Goal: Information Seeking & Learning: Understand process/instructions

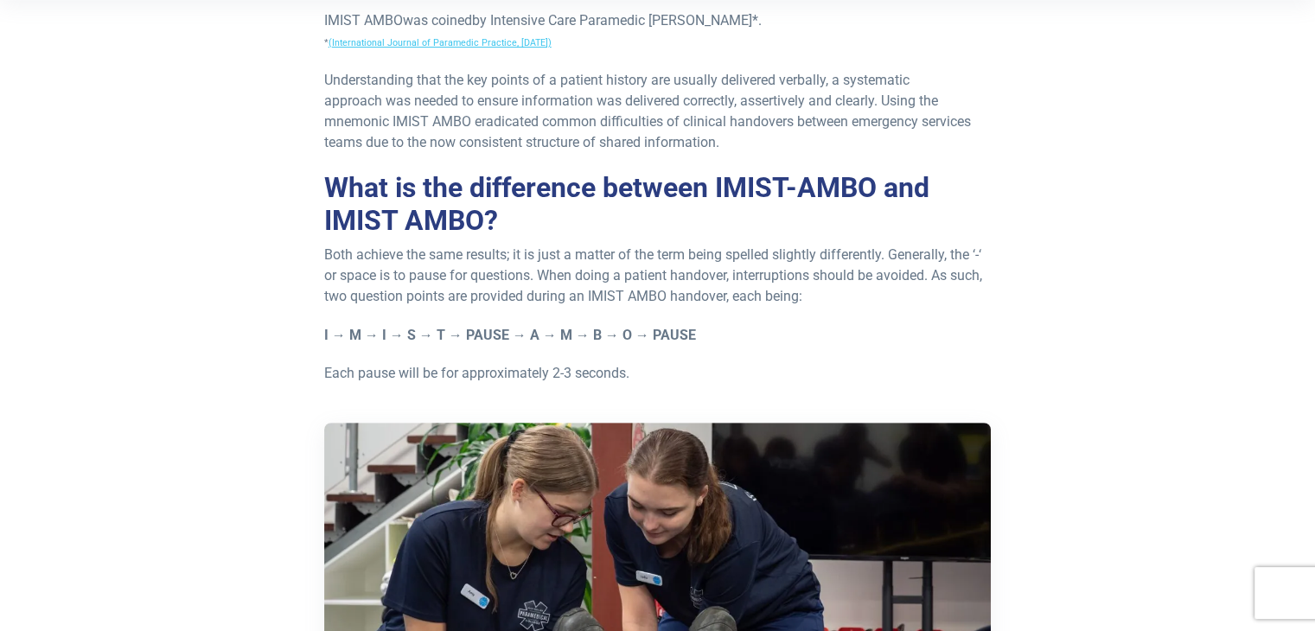
scroll to position [576, 0]
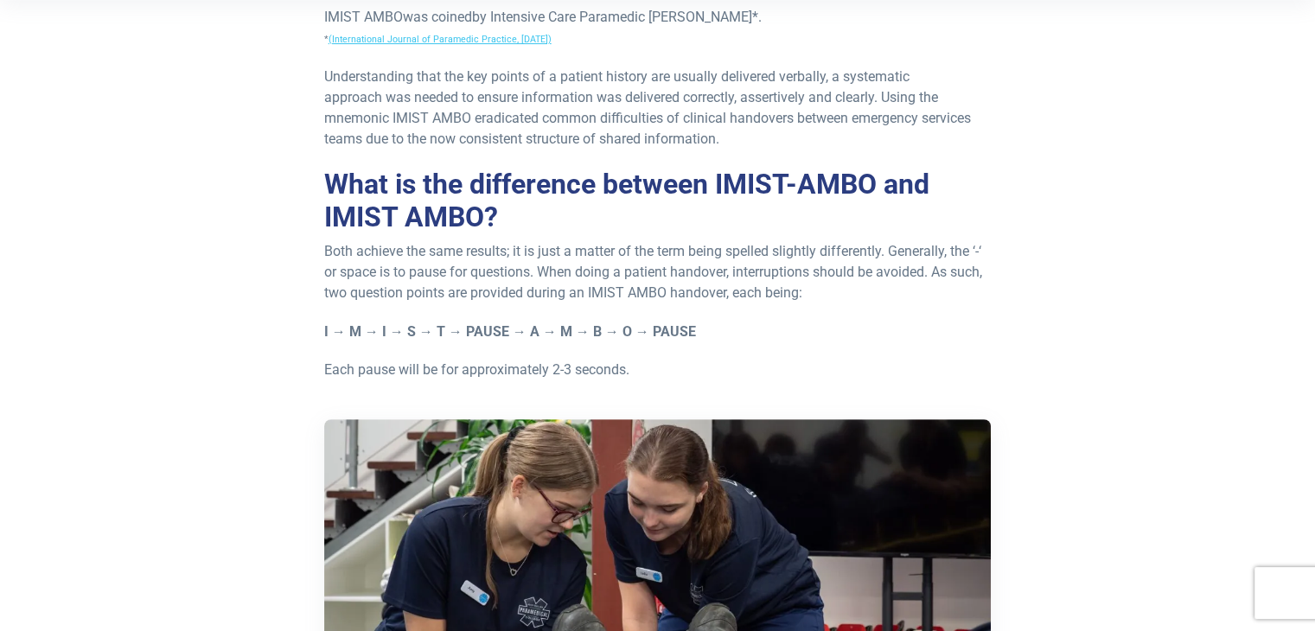
click at [466, 333] on strong "I → M → I → S → T → PAUSE → A → M → B → O → PAUSE" at bounding box center [510, 331] width 372 height 16
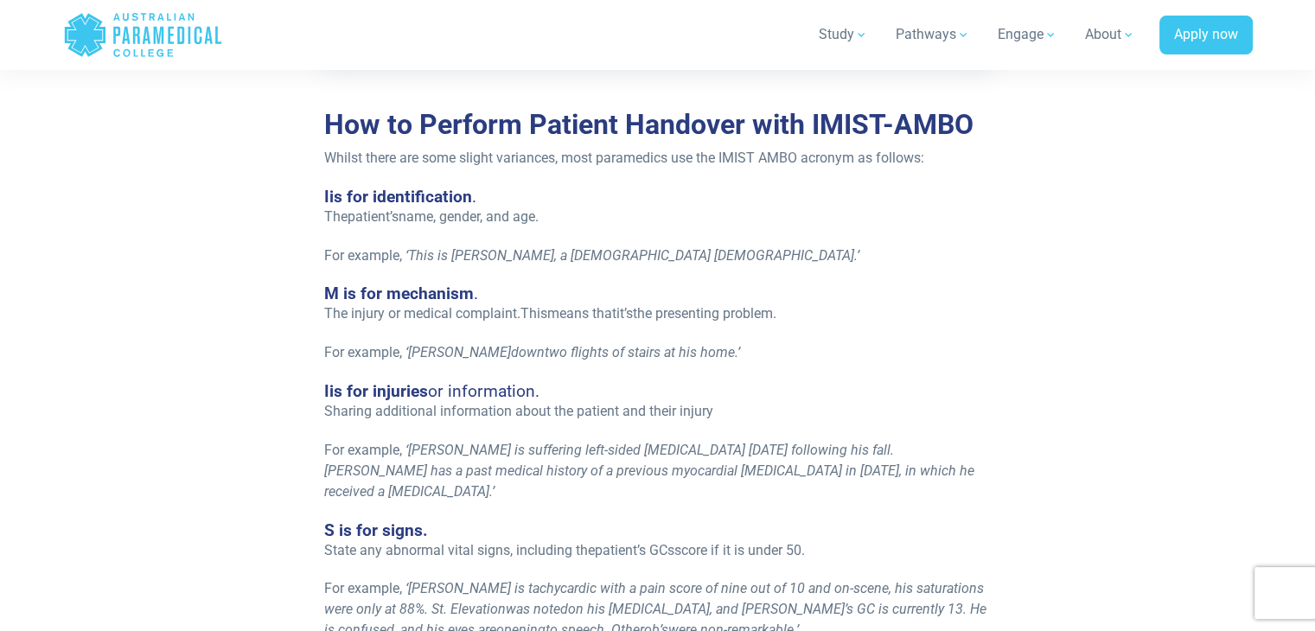
scroll to position [1282, 0]
click at [514, 406] on span "Sharing additional information about the patient and their injury" at bounding box center [518, 410] width 389 height 16
click at [546, 375] on div "Re-published [DATE]. If you work in emergency health, the term IMIST AMBO will …" at bounding box center [658, 175] width 688 height 2144
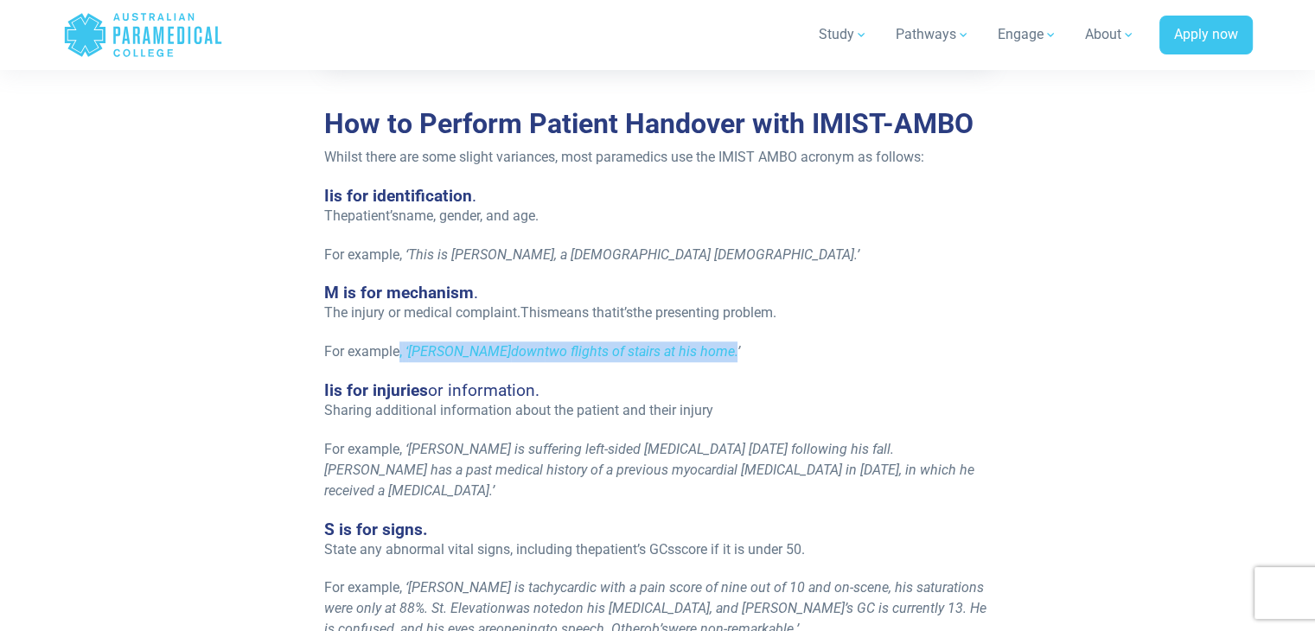
drag, startPoint x: 396, startPoint y: 350, endPoint x: 688, endPoint y: 360, distance: 292.4
click at [688, 360] on p "For example, ‘ [PERSON_NAME] down two flights of stairs at his home. ’" at bounding box center [657, 352] width 667 height 21
click at [688, 360] on span "two flights of stairs at his home." at bounding box center [641, 351] width 193 height 16
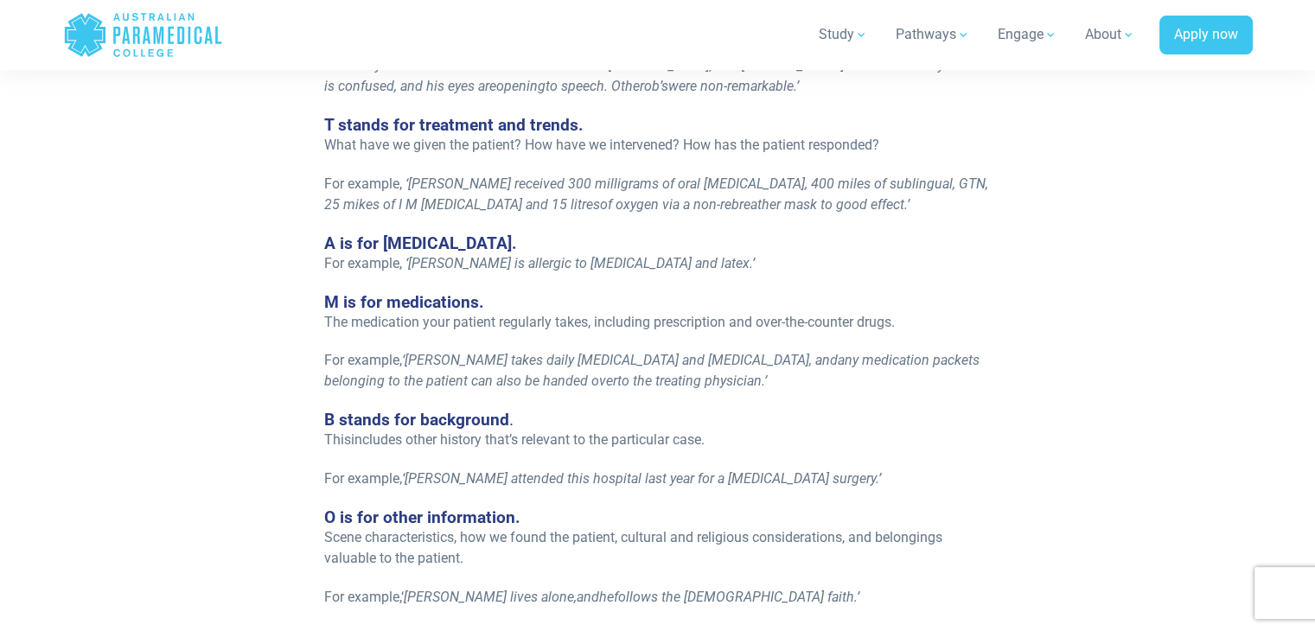
scroll to position [1881, 0]
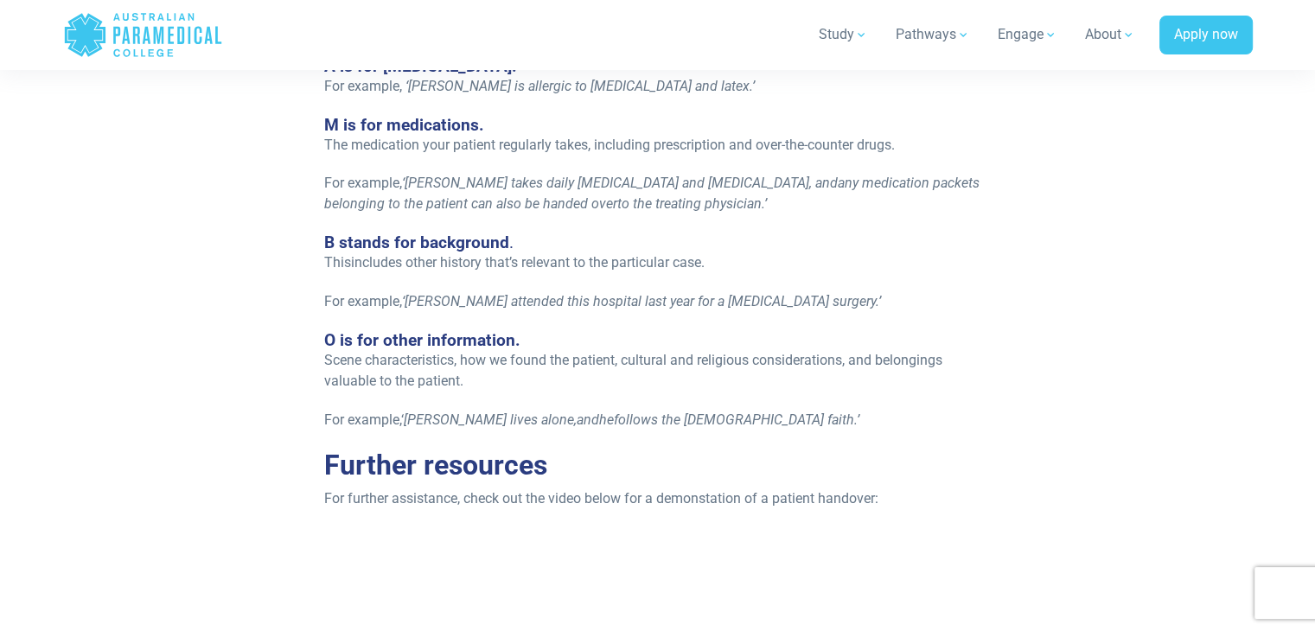
scroll to position [2002, 0]
click at [614, 412] on span "follows the [DEMOGRAPHIC_DATA] faith" at bounding box center [734, 420] width 240 height 16
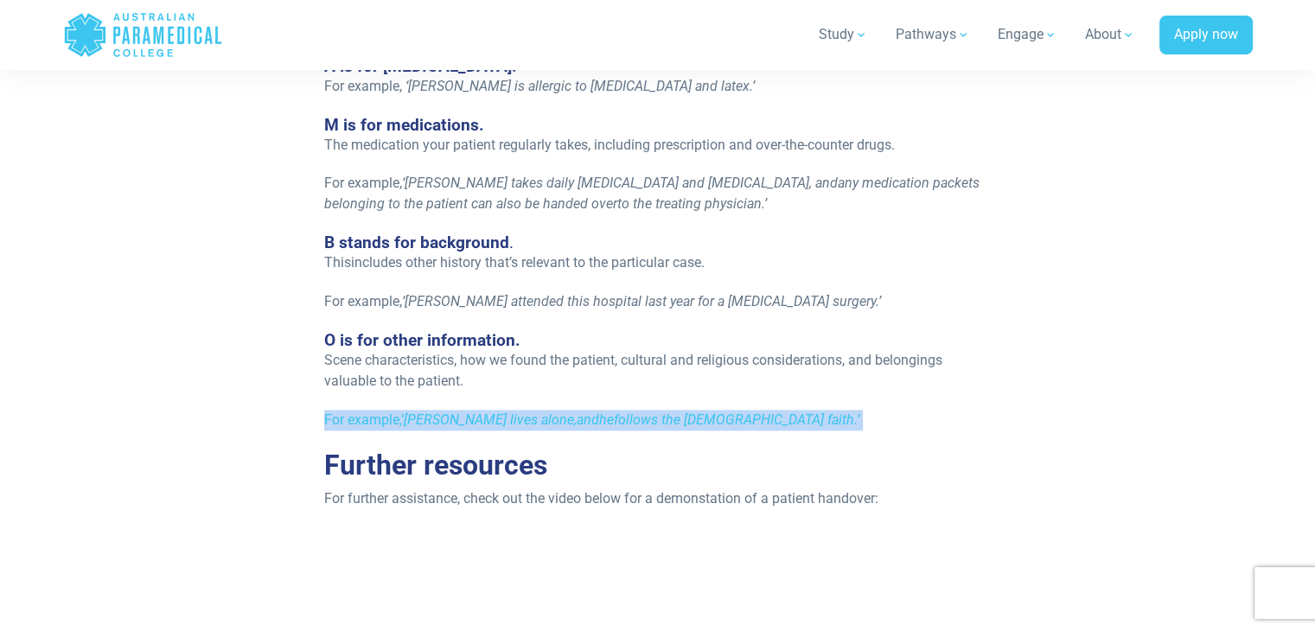
click at [614, 412] on span "follows the [DEMOGRAPHIC_DATA] faith" at bounding box center [734, 420] width 240 height 16
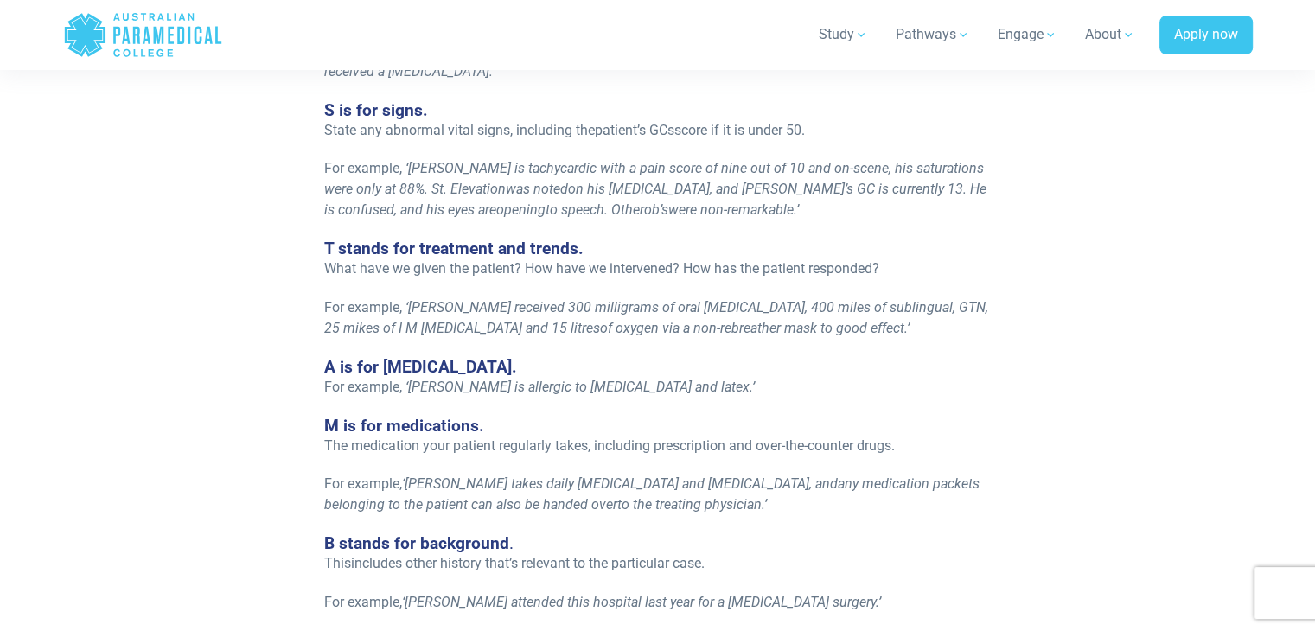
scroll to position [1658, 0]
